Goal: Task Accomplishment & Management: Complete application form

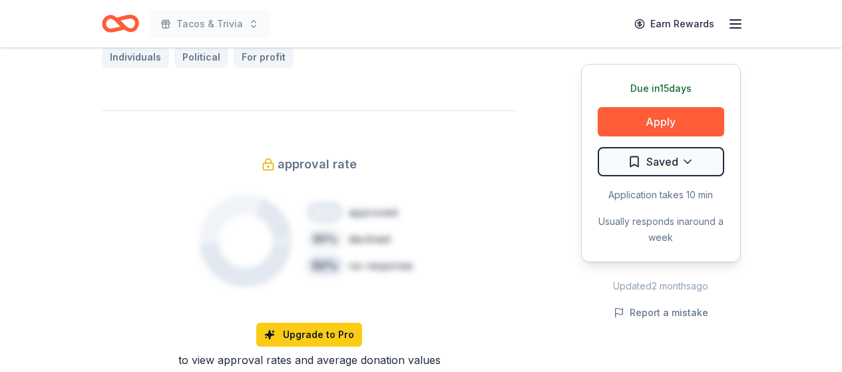
scroll to position [1131, 0]
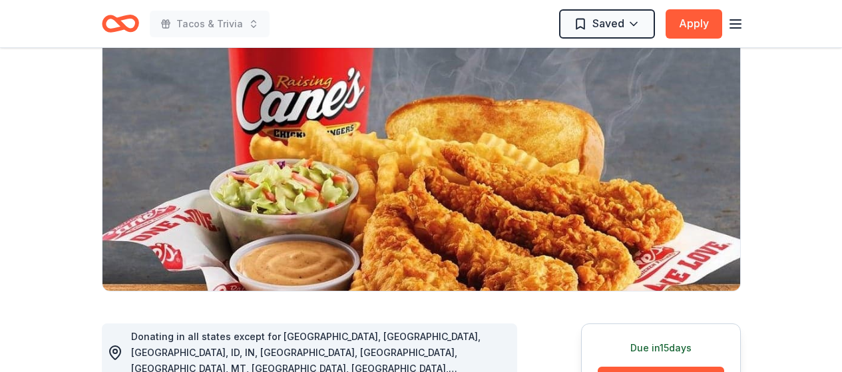
scroll to position [0, 0]
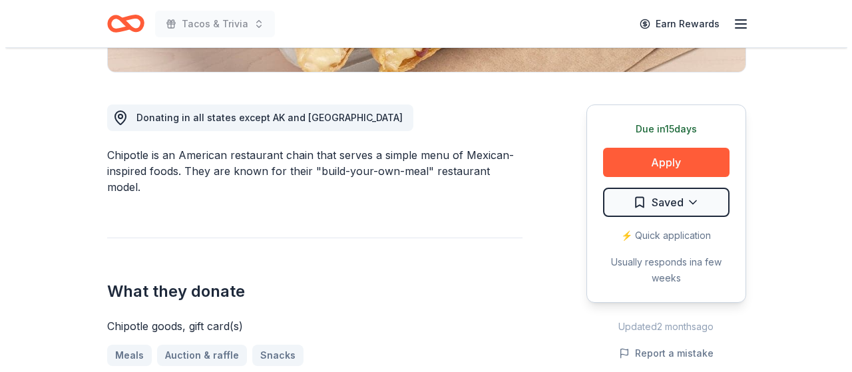
scroll to position [333, 0]
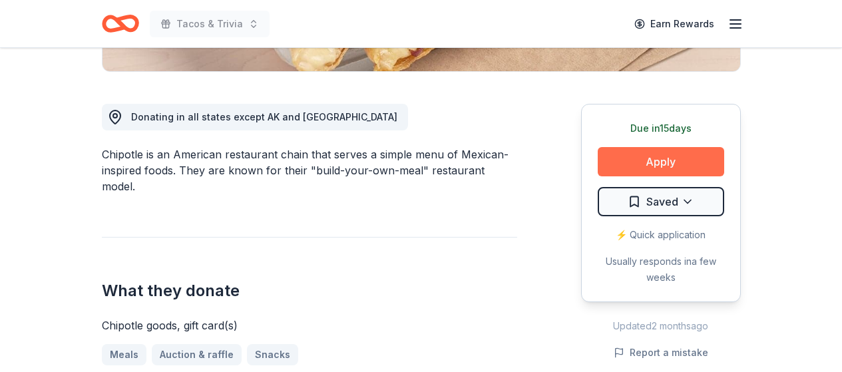
click at [689, 158] on button "Apply" at bounding box center [660, 161] width 126 height 29
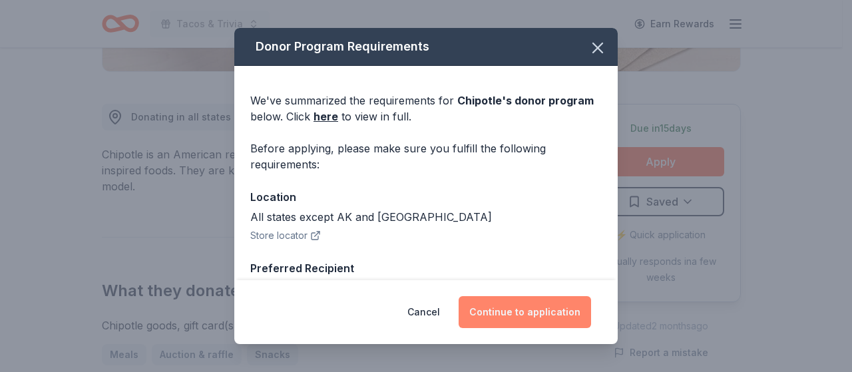
click at [541, 307] on button "Continue to application" at bounding box center [524, 312] width 132 height 32
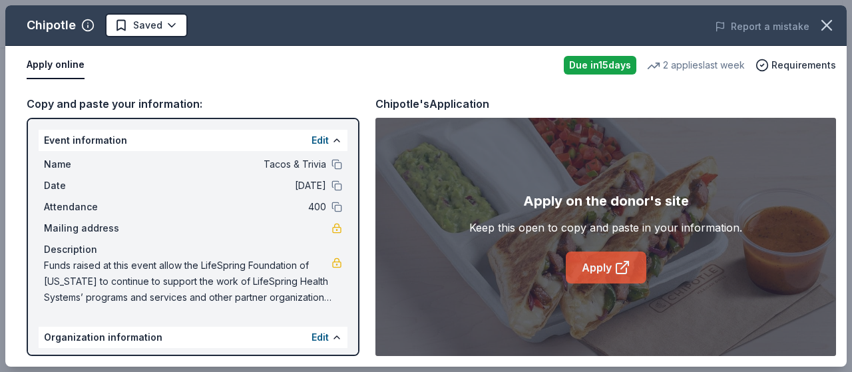
click at [589, 267] on link "Apply" at bounding box center [605, 267] width 80 height 32
